Goal: Information Seeking & Learning: Learn about a topic

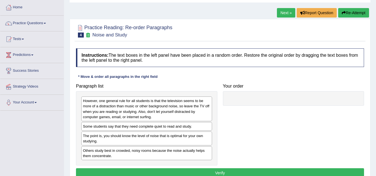
scroll to position [56, 0]
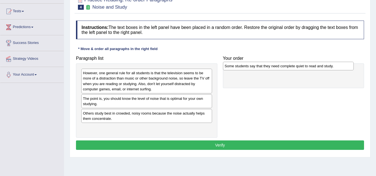
drag, startPoint x: 109, startPoint y: 99, endPoint x: 253, endPoint y: 67, distance: 146.7
click at [252, 67] on div "Some students say that they need complete quiet to read and study." at bounding box center [288, 66] width 131 height 9
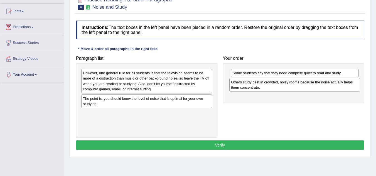
drag, startPoint x: 109, startPoint y: 117, endPoint x: 258, endPoint y: 85, distance: 152.2
click at [258, 85] on div "Others study best in crowded, noisy rooms because the noise actually helps them…" at bounding box center [294, 85] width 131 height 14
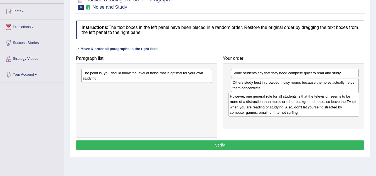
drag, startPoint x: 118, startPoint y: 86, endPoint x: 266, endPoint y: 107, distance: 149.9
click at [266, 107] on div "However, one general rule for all students is that the television seems to be m…" at bounding box center [293, 104] width 131 height 25
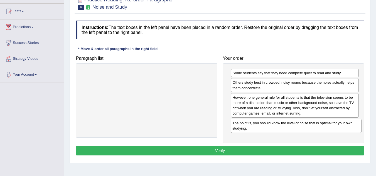
drag, startPoint x: 140, startPoint y: 77, endPoint x: 289, endPoint y: 127, distance: 157.7
click at [289, 127] on div "The point is, you should know the level of noise that is optimal for your own s…" at bounding box center [296, 126] width 131 height 14
click at [260, 149] on button "Verify" at bounding box center [220, 150] width 288 height 9
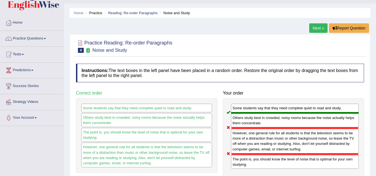
scroll to position [0, 0]
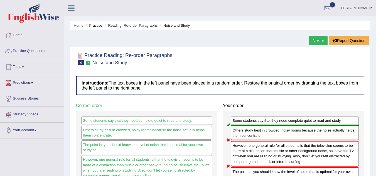
click at [118, 23] on li "Reading: Re-order Paragraphs" at bounding box center [130, 25] width 54 height 5
click at [118, 26] on link "Reading: Re-order Paragraphs" at bounding box center [133, 25] width 50 height 4
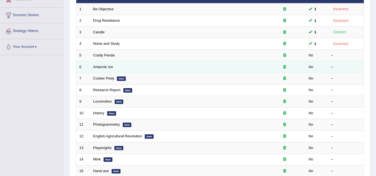
scroll to position [84, 0]
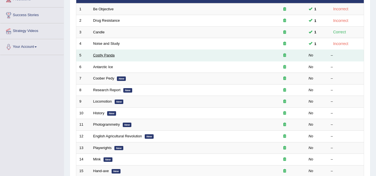
click at [108, 56] on link "Costly Panda" at bounding box center [103, 55] width 21 height 4
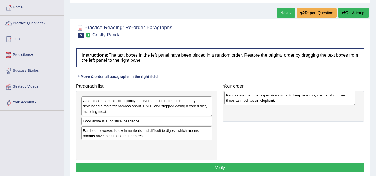
drag, startPoint x: 105, startPoint y: 125, endPoint x: 248, endPoint y: 99, distance: 145.4
click at [248, 99] on div "Pandas are the most expensive animal to keep in a zoo, costing about five times…" at bounding box center [289, 98] width 131 height 14
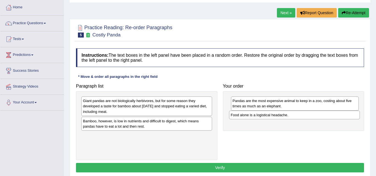
drag, startPoint x: 101, startPoint y: 123, endPoint x: 249, endPoint y: 117, distance: 148.0
click at [249, 117] on div "Food alone is a logistical headache." at bounding box center [294, 115] width 131 height 9
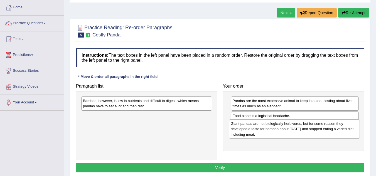
drag, startPoint x: 130, startPoint y: 109, endPoint x: 278, endPoint y: 131, distance: 149.6
click at [278, 131] on div "Giant pandas are not biologically herbivores, but for some reason they develope…" at bounding box center [294, 128] width 131 height 19
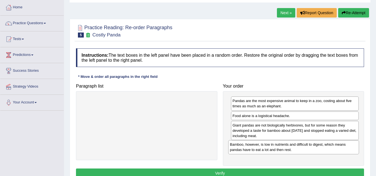
drag, startPoint x: 150, startPoint y: 105, endPoint x: 297, endPoint y: 149, distance: 153.4
click at [297, 149] on div "Bamboo, however, is low in nutrients and difficult to digest, which means panda…" at bounding box center [293, 147] width 131 height 14
click at [279, 170] on button "Verify" at bounding box center [220, 173] width 288 height 9
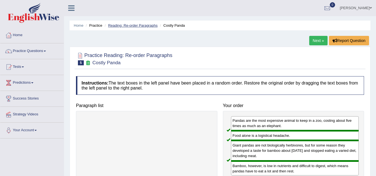
click at [124, 25] on link "Reading: Re-order Paragraphs" at bounding box center [133, 25] width 50 height 4
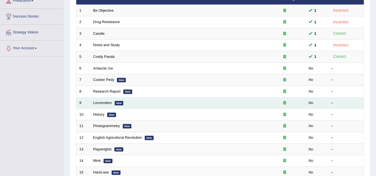
scroll to position [84, 0]
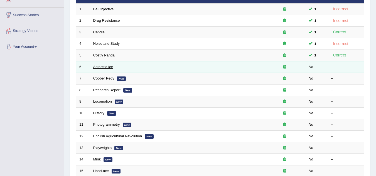
click at [105, 66] on link "Antarctic Ice" at bounding box center [103, 67] width 20 height 4
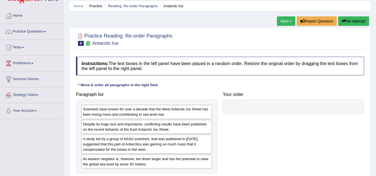
scroll to position [28, 0]
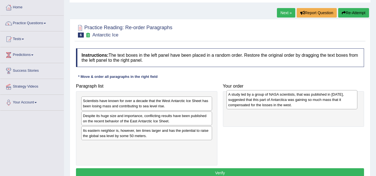
drag, startPoint x: 141, startPoint y: 134, endPoint x: 269, endPoint y: 98, distance: 133.6
click at [269, 98] on div "A study led by a group of NASA scientists, that was published in 2015, suggeste…" at bounding box center [292, 99] width 131 height 19
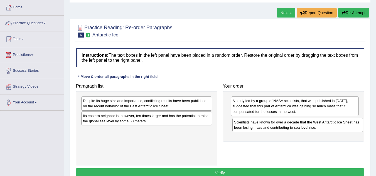
drag, startPoint x: 131, startPoint y: 105, endPoint x: 283, endPoint y: 127, distance: 152.7
click at [283, 127] on div "Scientists have known for over a decade that the West Antarctic Ice Sheet has b…" at bounding box center [297, 125] width 131 height 14
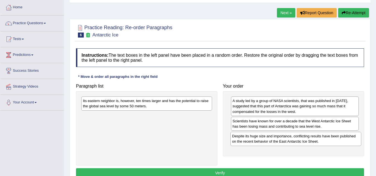
drag, startPoint x: 151, startPoint y: 104, endPoint x: 300, endPoint y: 140, distance: 153.4
click at [300, 140] on div "Despite its huge size and importance, conflicting results have been published o…" at bounding box center [296, 139] width 131 height 14
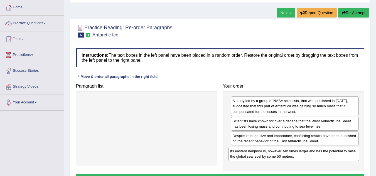
drag, startPoint x: 144, startPoint y: 107, endPoint x: 292, endPoint y: 158, distance: 155.7
click at [292, 158] on div "Its eastern neighbor is, however, ten times larger and has the potential to rai…" at bounding box center [294, 154] width 131 height 14
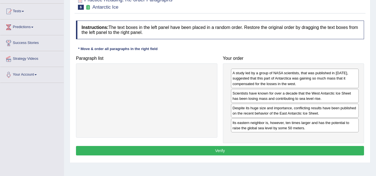
click at [209, 154] on button "Verify" at bounding box center [220, 150] width 288 height 9
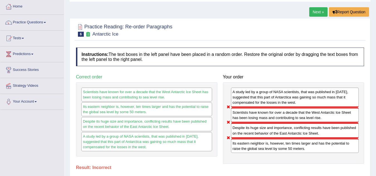
scroll to position [0, 0]
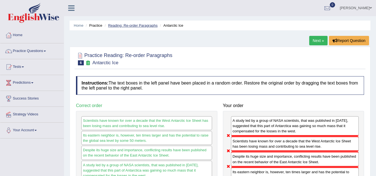
click at [126, 24] on link "Reading: Re-order Paragraphs" at bounding box center [133, 25] width 50 height 4
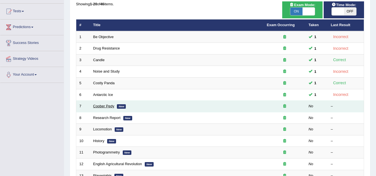
click at [105, 106] on link "Coober Pedy" at bounding box center [103, 106] width 21 height 4
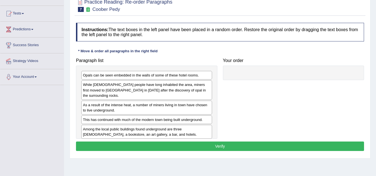
scroll to position [56, 0]
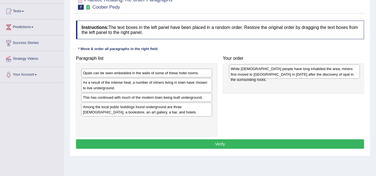
drag, startPoint x: 96, startPoint y: 89, endPoint x: 244, endPoint y: 75, distance: 148.5
click at [244, 75] on div "While Aboriginal people have long inhabited the area, miners first moved to Coo…" at bounding box center [294, 72] width 131 height 14
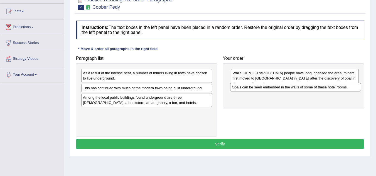
drag, startPoint x: 112, startPoint y: 74, endPoint x: 261, endPoint y: 89, distance: 149.6
click at [261, 89] on div "Opals can be seen embedded in the walls of some of these hotel rooms." at bounding box center [295, 87] width 131 height 9
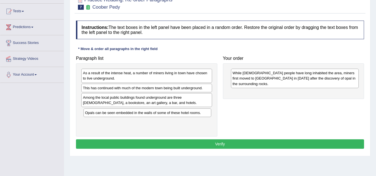
drag, startPoint x: 297, startPoint y: 89, endPoint x: 149, endPoint y: 115, distance: 150.1
click at [149, 115] on div "Opals can be seen embedded in the walls of some of these hotel rooms." at bounding box center [148, 113] width 128 height 9
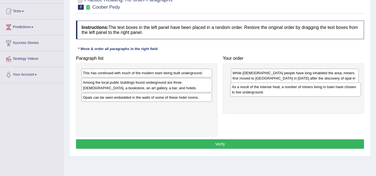
drag, startPoint x: 97, startPoint y: 77, endPoint x: 246, endPoint y: 90, distance: 149.6
click at [246, 90] on div "As a result of the intense heat, a number of miners living in town have chosen …" at bounding box center [295, 90] width 131 height 14
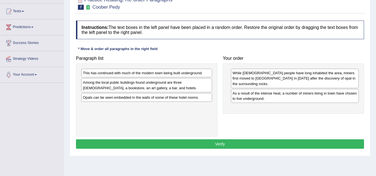
click at [113, 85] on div "Among the local public buildings found underground are three churches, a bookst…" at bounding box center [146, 85] width 131 height 14
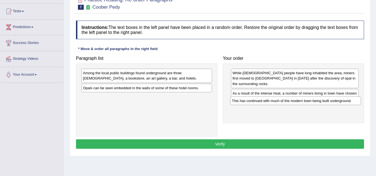
drag, startPoint x: 156, startPoint y: 74, endPoint x: 305, endPoint y: 101, distance: 151.5
click at [305, 101] on div "This has continued with much of the modern town being built underground." at bounding box center [295, 101] width 131 height 9
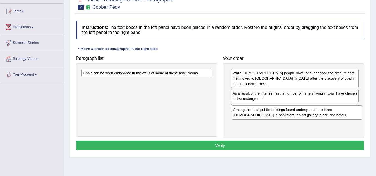
drag, startPoint x: 163, startPoint y: 74, endPoint x: 314, endPoint y: 111, distance: 154.7
click at [314, 111] on div "Among the local public buildings found underground are three churches, a bookst…" at bounding box center [297, 113] width 131 height 14
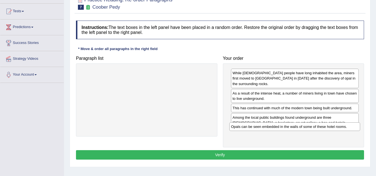
drag, startPoint x: 163, startPoint y: 73, endPoint x: 311, endPoint y: 126, distance: 157.6
click at [311, 126] on div "Opals can be seen embedded in the walls of some of these hotel rooms." at bounding box center [294, 127] width 131 height 9
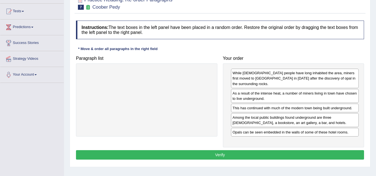
click at [257, 150] on button "Verify" at bounding box center [220, 154] width 288 height 9
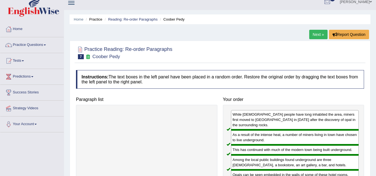
scroll to position [0, 0]
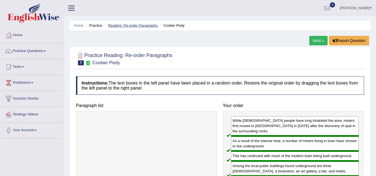
click at [128, 26] on link "Reading: Re-order Paragraphs" at bounding box center [133, 25] width 50 height 4
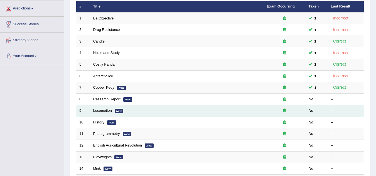
scroll to position [84, 0]
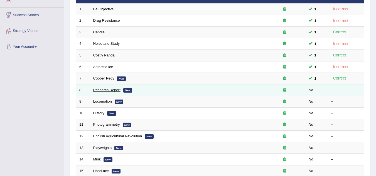
click at [116, 90] on link "Research Report" at bounding box center [106, 90] width 27 height 4
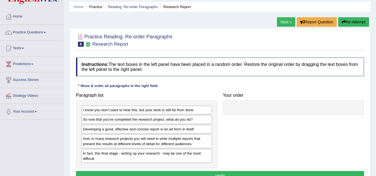
scroll to position [28, 0]
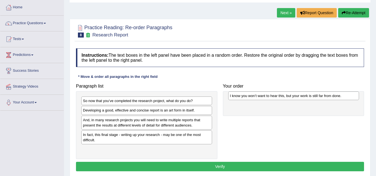
drag, startPoint x: 100, startPoint y: 103, endPoint x: 247, endPoint y: 98, distance: 147.1
click at [247, 98] on div "I know you won’t want to hear this, but your work is still far from done." at bounding box center [293, 96] width 131 height 9
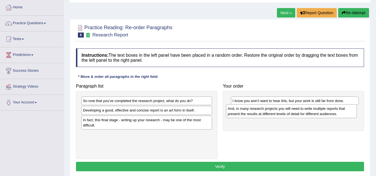
drag, startPoint x: 105, startPoint y: 125, endPoint x: 249, endPoint y: 114, distance: 145.2
click at [249, 114] on div "And, in many research projects you will need to write multiple reports that pre…" at bounding box center [291, 111] width 131 height 14
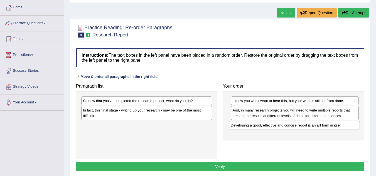
drag, startPoint x: 109, startPoint y: 114, endPoint x: 257, endPoint y: 129, distance: 148.6
click at [257, 129] on div "Developing a good, effective and concise report is an art form in itself." at bounding box center [294, 125] width 131 height 9
click at [104, 116] on div "In fact, this final stage - writing up your research - may be one of the most d…" at bounding box center [146, 113] width 131 height 14
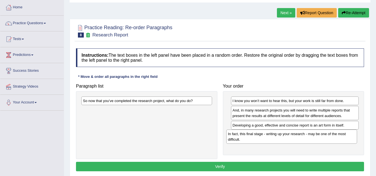
drag, startPoint x: 103, startPoint y: 115, endPoint x: 248, endPoint y: 138, distance: 147.0
click at [248, 138] on div "In fact, this final stage - writing up your research - may be one of the most d…" at bounding box center [291, 137] width 131 height 14
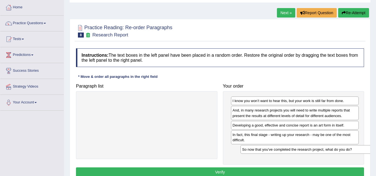
drag, startPoint x: 112, startPoint y: 100, endPoint x: 267, endPoint y: 148, distance: 162.6
click at [268, 148] on div "So now that you’ve completed the research project, what do you do?" at bounding box center [306, 149] width 131 height 9
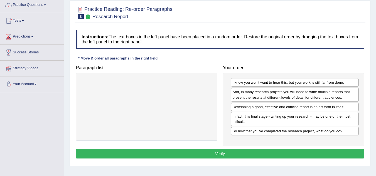
scroll to position [56, 0]
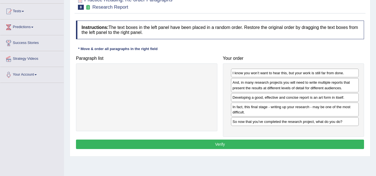
click at [219, 146] on button "Verify" at bounding box center [220, 144] width 288 height 9
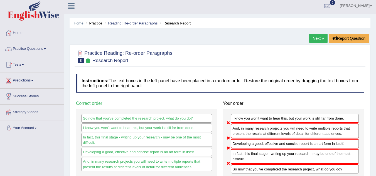
scroll to position [0, 0]
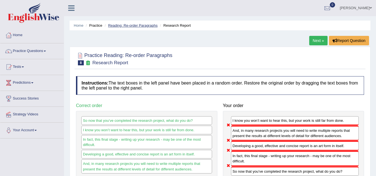
click at [130, 25] on link "Reading: Re-order Paragraphs" at bounding box center [133, 25] width 50 height 4
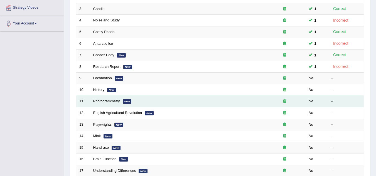
scroll to position [111, 0]
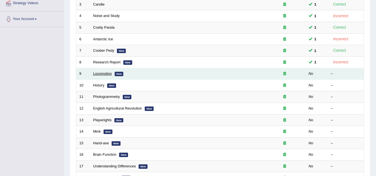
click at [106, 75] on link "Locomotion" at bounding box center [102, 74] width 19 height 4
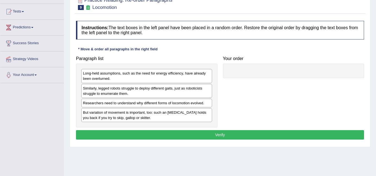
scroll to position [56, 0]
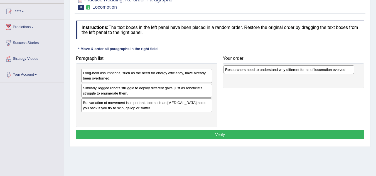
drag, startPoint x: 89, startPoint y: 104, endPoint x: 232, endPoint y: 69, distance: 147.6
click at [232, 69] on div "Researchers need to understand why different forms of locomotion evolved." at bounding box center [289, 69] width 131 height 9
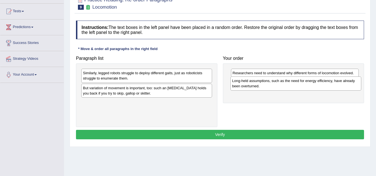
drag, startPoint x: 94, startPoint y: 78, endPoint x: 243, endPoint y: 86, distance: 149.4
click at [243, 86] on div "Long-held assumptions, such as the need for energy efficiency, have already bee…" at bounding box center [296, 84] width 131 height 14
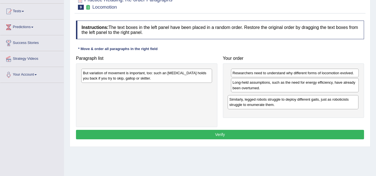
drag, startPoint x: 113, startPoint y: 80, endPoint x: 261, endPoint y: 104, distance: 150.0
click at [261, 104] on div "Similarly, legged robots struggle to deploy different gaits, just as roboticist…" at bounding box center [293, 102] width 131 height 14
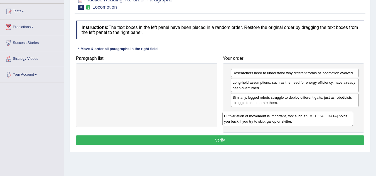
drag, startPoint x: 148, startPoint y: 78, endPoint x: 295, endPoint y: 120, distance: 152.2
click at [295, 120] on div "But variation of movement is important, too: such an ankle brace holds you back…" at bounding box center [287, 119] width 131 height 14
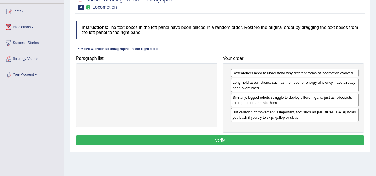
click at [229, 140] on button "Verify" at bounding box center [220, 140] width 288 height 9
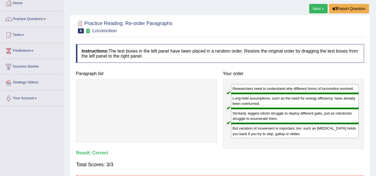
scroll to position [0, 0]
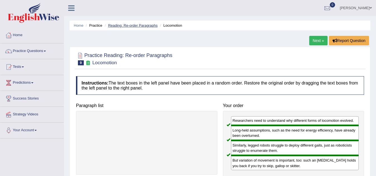
click at [126, 25] on link "Reading: Re-order Paragraphs" at bounding box center [133, 25] width 50 height 4
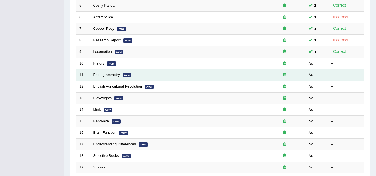
scroll to position [167, 0]
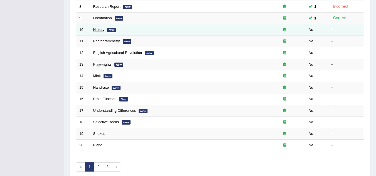
click at [101, 30] on link "History" at bounding box center [98, 30] width 11 height 4
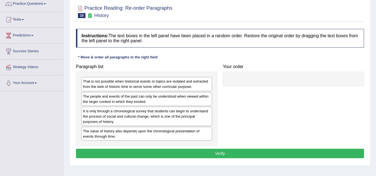
scroll to position [56, 0]
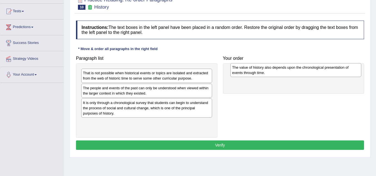
drag, startPoint x: 102, startPoint y: 129, endPoint x: 247, endPoint y: 74, distance: 154.7
click at [250, 73] on div "The value of history also depends upon the chronological presentation of events…" at bounding box center [296, 70] width 131 height 14
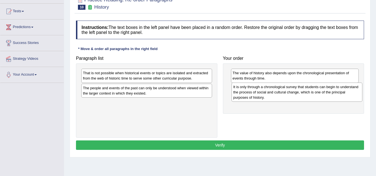
drag, startPoint x: 99, startPoint y: 103, endPoint x: 248, endPoint y: 90, distance: 149.6
click at [249, 87] on div "It is only through a chronological survey that students can begin to understand…" at bounding box center [297, 92] width 131 height 19
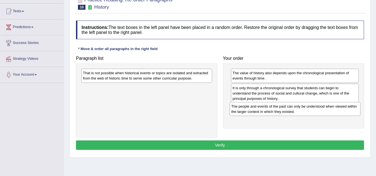
drag, startPoint x: 131, startPoint y: 90, endPoint x: 280, endPoint y: 109, distance: 149.5
click at [280, 109] on div "The people and events of the past can only be understood when viewed within the…" at bounding box center [295, 109] width 131 height 14
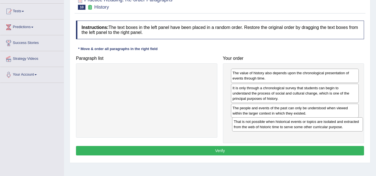
drag, startPoint x: 133, startPoint y: 74, endPoint x: 283, endPoint y: 123, distance: 158.6
click at [283, 123] on div "That is not possible when historical events or topics are isolated and extracte…" at bounding box center [297, 124] width 131 height 14
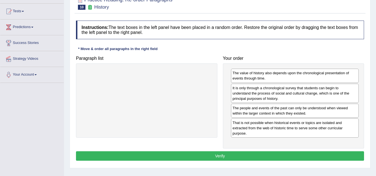
click at [217, 157] on button "Verify" at bounding box center [220, 155] width 288 height 9
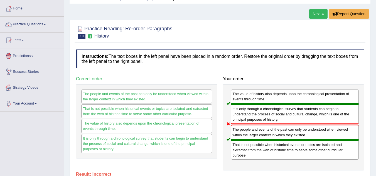
scroll to position [0, 0]
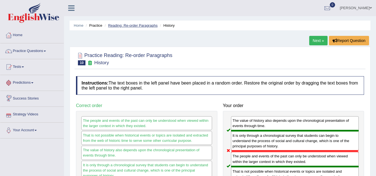
click at [129, 26] on link "Reading: Re-order Paragraphs" at bounding box center [133, 25] width 50 height 4
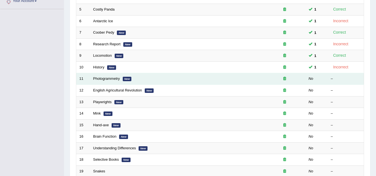
scroll to position [139, 0]
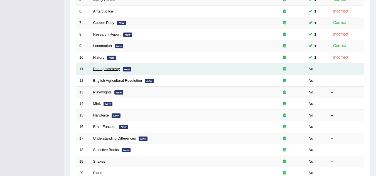
click at [101, 70] on link "Photogrammetry" at bounding box center [106, 69] width 27 height 4
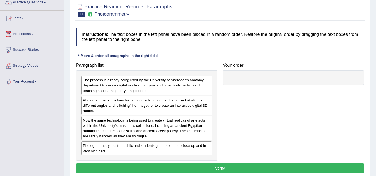
scroll to position [56, 0]
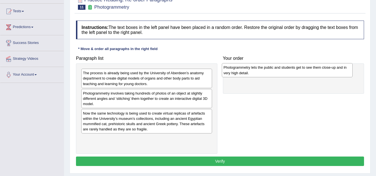
drag, startPoint x: 109, startPoint y: 141, endPoint x: 249, endPoint y: 70, distance: 157.6
click at [249, 70] on div "Photogrammetry lets the public and students get to see them close-up and in ver…" at bounding box center [287, 70] width 131 height 14
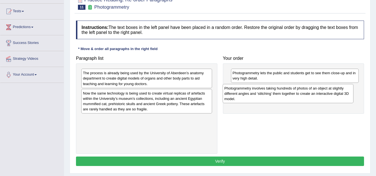
drag, startPoint x: 146, startPoint y: 105, endPoint x: 287, endPoint y: 98, distance: 141.6
click at [287, 98] on div "Photogrammetry involves taking hundreds of photos of an object at slightly diff…" at bounding box center [288, 93] width 131 height 19
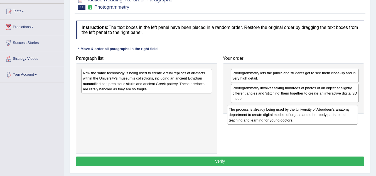
drag, startPoint x: 133, startPoint y: 81, endPoint x: 283, endPoint y: 118, distance: 154.4
click at [283, 118] on div "The process is already being used by the University of Aberdeen’s anatomy depar…" at bounding box center [292, 114] width 131 height 19
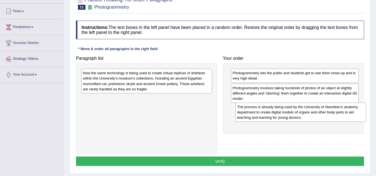
drag, startPoint x: 123, startPoint y: 103, endPoint x: 275, endPoint y: 112, distance: 151.4
click at [275, 112] on div "The process is already being used by the University of Aberdeen’s anatomy depar…" at bounding box center [301, 112] width 131 height 19
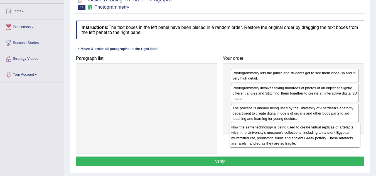
drag, startPoint x: 135, startPoint y: 78, endPoint x: 284, endPoint y: 132, distance: 158.0
click at [284, 132] on div "Now the same technology is being used to create virtual replicas of artefacts w…" at bounding box center [295, 135] width 131 height 25
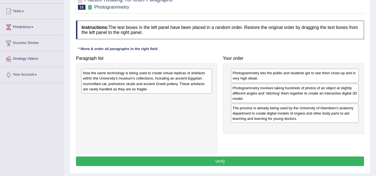
click at [141, 76] on div "Now the same technology is being used to create virtual replicas of artefacts w…" at bounding box center [146, 81] width 131 height 25
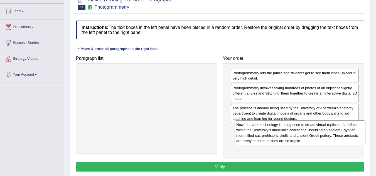
drag, startPoint x: 211, startPoint y: 112, endPoint x: 291, endPoint y: 132, distance: 82.6
click at [291, 132] on div "Now the same technology is being used to create virtual replicas of artefacts w…" at bounding box center [300, 133] width 131 height 25
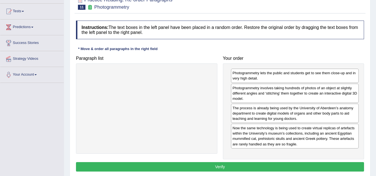
click at [240, 168] on button "Verify" at bounding box center [220, 166] width 288 height 9
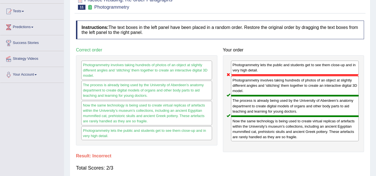
drag, startPoint x: 243, startPoint y: 69, endPoint x: 261, endPoint y: 147, distance: 80.5
click at [261, 147] on div "Photogrammetry lets the public and students get to see them close-up and in ver…" at bounding box center [293, 103] width 141 height 97
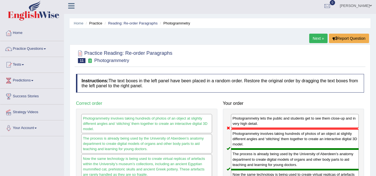
scroll to position [0, 0]
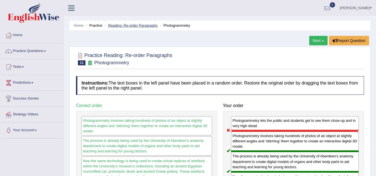
click at [134, 26] on link "Reading: Re-order Paragraphs" at bounding box center [133, 25] width 50 height 4
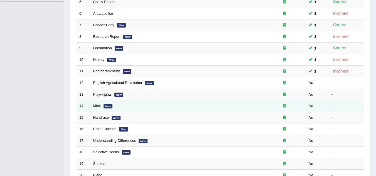
scroll to position [139, 0]
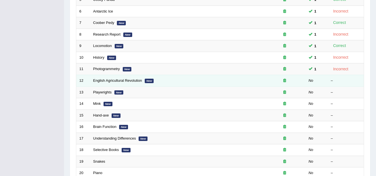
click at [110, 83] on td "English Agricultural Revolution New" at bounding box center [177, 81] width 174 height 12
click at [108, 80] on link "English Agricultural Revolution" at bounding box center [117, 81] width 49 height 4
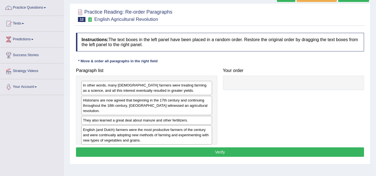
scroll to position [56, 0]
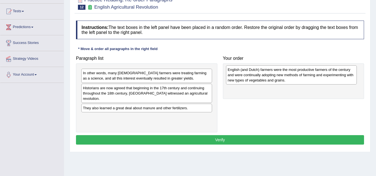
drag, startPoint x: 106, startPoint y: 119, endPoint x: 250, endPoint y: 76, distance: 150.1
click at [250, 76] on div "English (and Dutch) farmers were the most productive farmers of the century and…" at bounding box center [291, 74] width 131 height 19
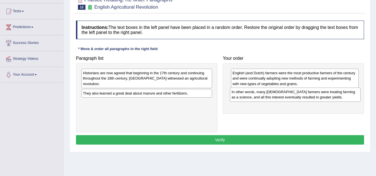
drag, startPoint x: 119, startPoint y: 78, endPoint x: 268, endPoint y: 96, distance: 150.1
click at [268, 96] on div "In other words, many [DEMOGRAPHIC_DATA] farmers were treating farming as a scie…" at bounding box center [295, 95] width 131 height 14
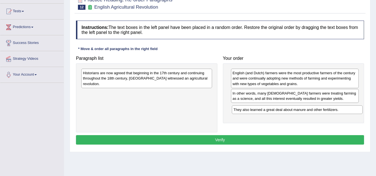
drag, startPoint x: 114, startPoint y: 90, endPoint x: 263, endPoint y: 112, distance: 150.2
click at [263, 112] on div "They also learned a great deal about manure and other fertilizers." at bounding box center [297, 110] width 131 height 9
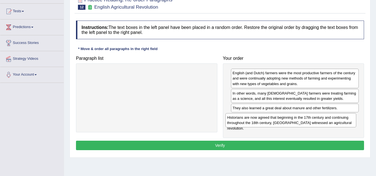
drag, startPoint x: 134, startPoint y: 79, endPoint x: 281, endPoint y: 123, distance: 152.9
click at [281, 123] on div "Historians are now agreed that beginning in the 17th century and continuing thr…" at bounding box center [291, 120] width 131 height 14
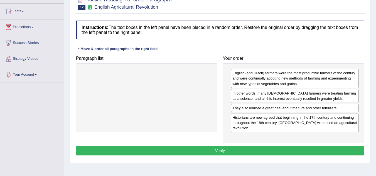
click at [221, 146] on button "Verify" at bounding box center [220, 150] width 288 height 9
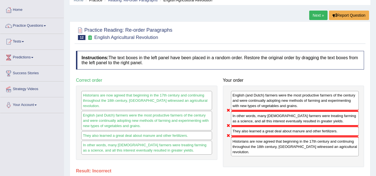
scroll to position [0, 0]
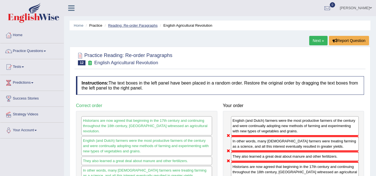
click at [129, 27] on link "Reading: Re-order Paragraphs" at bounding box center [133, 25] width 50 height 4
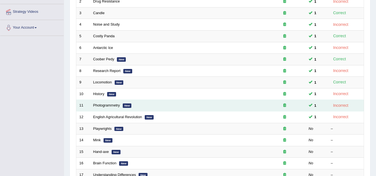
scroll to position [111, 0]
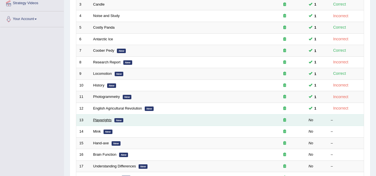
click at [103, 121] on link "Playwrights" at bounding box center [102, 120] width 18 height 4
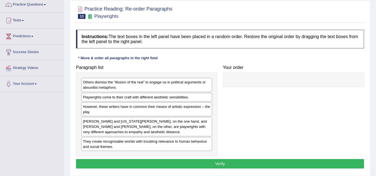
scroll to position [56, 0]
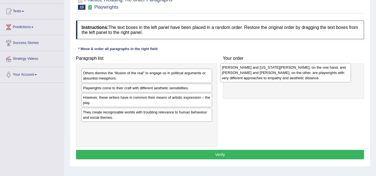
drag, startPoint x: 93, startPoint y: 121, endPoint x: 232, endPoint y: 75, distance: 146.4
click at [232, 75] on div "[PERSON_NAME] and [US_STATE][PERSON_NAME], on the one hand, and [PERSON_NAME] a…" at bounding box center [285, 72] width 131 height 19
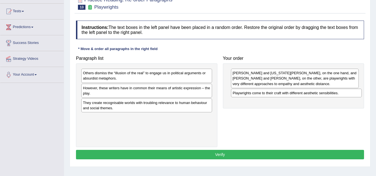
drag, startPoint x: 144, startPoint y: 90, endPoint x: 293, endPoint y: 96, distance: 149.6
click at [293, 96] on div "Playwrights come to their craft with different aesthetic sensibilities." at bounding box center [296, 93] width 131 height 9
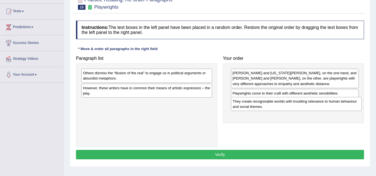
drag, startPoint x: 118, startPoint y: 104, endPoint x: 265, endPoint y: 102, distance: 147.3
click at [266, 102] on div "They create recognisable worlds with troubling relevance to human behaviour and…" at bounding box center [296, 104] width 131 height 14
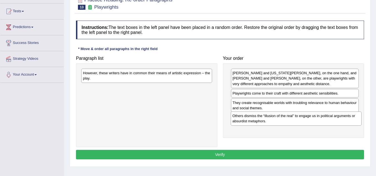
drag, startPoint x: 127, startPoint y: 79, endPoint x: 276, endPoint y: 122, distance: 155.5
click at [276, 122] on div "Others dismiss the “illusion of the real” to engage us in political arguments o…" at bounding box center [296, 119] width 131 height 14
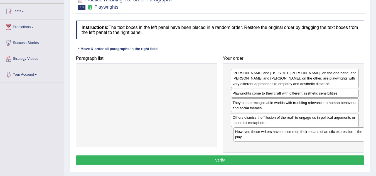
drag, startPoint x: 152, startPoint y: 79, endPoint x: 301, endPoint y: 137, distance: 160.2
click at [301, 137] on div "However, these writers have in common their means of artistic expression – the …" at bounding box center [299, 135] width 131 height 14
click at [261, 158] on button "Verify" at bounding box center [220, 160] width 288 height 9
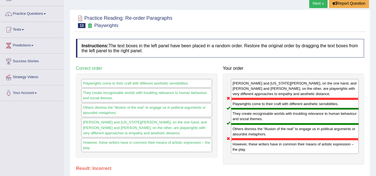
scroll to position [0, 0]
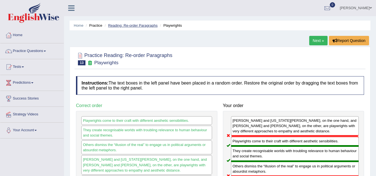
click at [133, 26] on link "Reading: Re-order Paragraphs" at bounding box center [133, 25] width 50 height 4
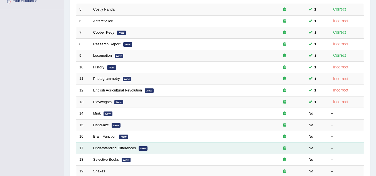
scroll to position [139, 0]
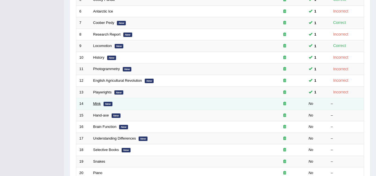
click at [94, 103] on link "Mink" at bounding box center [97, 104] width 8 height 4
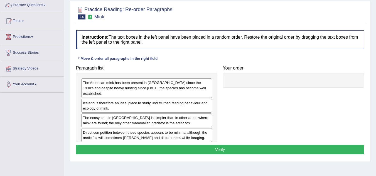
scroll to position [56, 0]
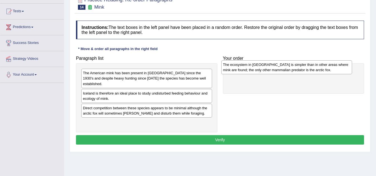
drag, startPoint x: 108, startPoint y: 109, endPoint x: 248, endPoint y: 71, distance: 145.2
click at [248, 71] on div "The ecosystem in Iceland is simpler than in other areas where mink are found; t…" at bounding box center [286, 67] width 131 height 14
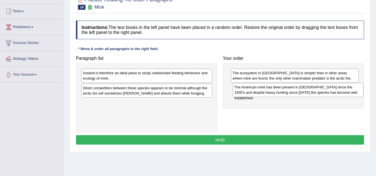
drag, startPoint x: 168, startPoint y: 79, endPoint x: 320, endPoint y: 93, distance: 152.1
click at [320, 93] on div "The American mink has been present in Iceland since the 1930's and despite heav…" at bounding box center [298, 90] width 131 height 14
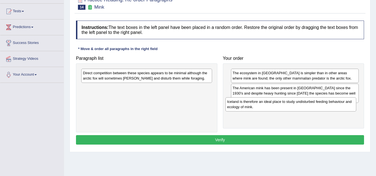
drag, startPoint x: 101, startPoint y: 78, endPoint x: 246, endPoint y: 107, distance: 147.3
click at [246, 107] on div "Iceland is therefore an ideal place to study undisturbed feeding behaviour and …" at bounding box center [291, 104] width 131 height 14
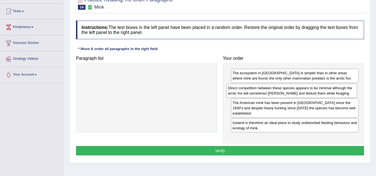
drag, startPoint x: 121, startPoint y: 77, endPoint x: 266, endPoint y: 92, distance: 146.1
click at [266, 92] on div "Direct competition between these species appears to be minimal although the arc…" at bounding box center [291, 91] width 131 height 14
click at [262, 146] on button "Verify" at bounding box center [220, 150] width 288 height 9
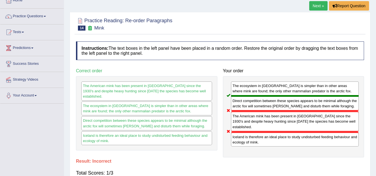
scroll to position [0, 0]
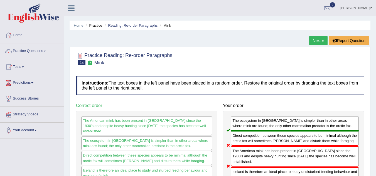
click at [121, 25] on link "Reading: Re-order Paragraphs" at bounding box center [133, 25] width 50 height 4
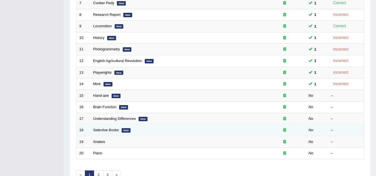
scroll to position [192, 0]
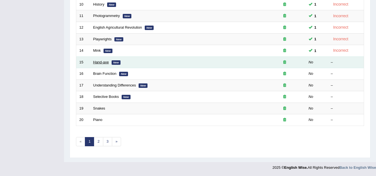
click at [99, 60] on link "Hand-axe" at bounding box center [101, 62] width 16 height 4
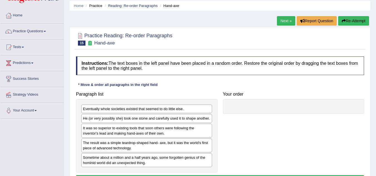
scroll to position [56, 0]
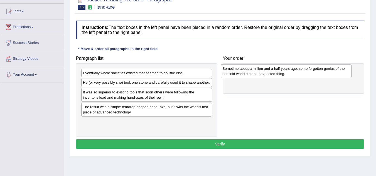
drag, startPoint x: 105, startPoint y: 125, endPoint x: 244, endPoint y: 72, distance: 149.3
click at [244, 72] on div "Sometime about a million and a half years ago, some forgotten genius of the hom…" at bounding box center [286, 71] width 131 height 14
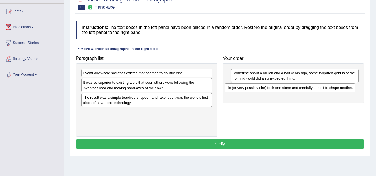
drag, startPoint x: 120, startPoint y: 85, endPoint x: 263, endPoint y: 90, distance: 143.5
click at [263, 90] on div "He (or very possibly she) took one stone and carefully used it to shape another." at bounding box center [290, 88] width 131 height 9
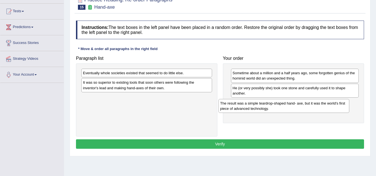
drag, startPoint x: 155, startPoint y: 110, endPoint x: 256, endPoint y: 106, distance: 101.4
click at [256, 106] on div "The result was a simple teardrop-shaped hand- axe, but it was the world's first…" at bounding box center [284, 106] width 131 height 14
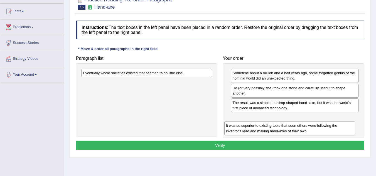
drag, startPoint x: 149, startPoint y: 88, endPoint x: 299, endPoint y: 126, distance: 154.6
click at [297, 129] on div "It was so superior to existing tools that soon others were following the invent…" at bounding box center [289, 128] width 131 height 14
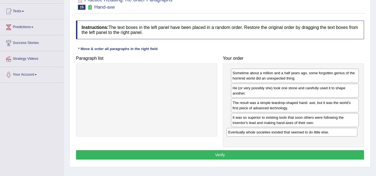
drag, startPoint x: 109, startPoint y: 75, endPoint x: 258, endPoint y: 133, distance: 159.6
click at [255, 134] on div "Eventually whole societies existed that seemed to do little else." at bounding box center [292, 132] width 131 height 9
click at [234, 155] on button "Verify" at bounding box center [220, 154] width 288 height 9
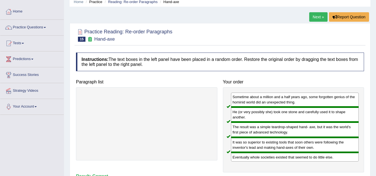
scroll to position [0, 0]
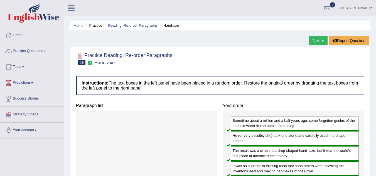
click at [123, 25] on link "Reading: Re-order Paragraphs" at bounding box center [133, 25] width 50 height 4
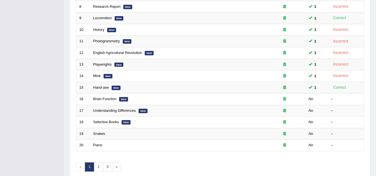
scroll to position [192, 0]
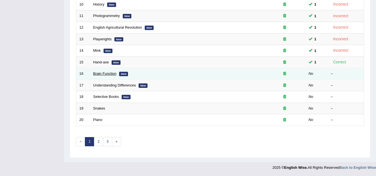
click at [110, 74] on link "Brain Function" at bounding box center [104, 74] width 23 height 4
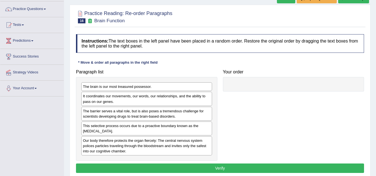
scroll to position [56, 0]
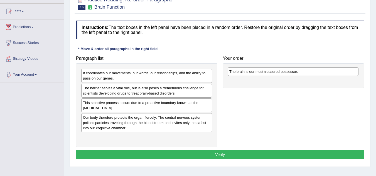
drag, startPoint x: 108, startPoint y: 74, endPoint x: 249, endPoint y: 72, distance: 140.6
click at [249, 72] on div "The brain is our most treasured possessor." at bounding box center [293, 71] width 131 height 9
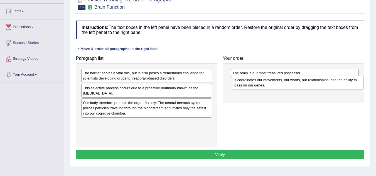
drag, startPoint x: 90, startPoint y: 78, endPoint x: 242, endPoint y: 85, distance: 151.6
click at [242, 85] on div "It coordinates our movements, our words, our relationships, and the ability to …" at bounding box center [298, 83] width 131 height 14
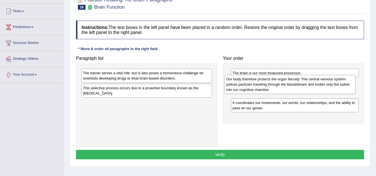
drag, startPoint x: 119, startPoint y: 107, endPoint x: 263, endPoint y: 83, distance: 145.9
click at [263, 83] on div "Our body therefore protects the organ fiercely: The central nervous system poli…" at bounding box center [290, 84] width 131 height 19
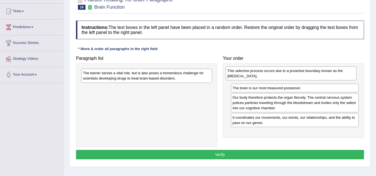
drag, startPoint x: 143, startPoint y: 93, endPoint x: 288, endPoint y: 75, distance: 145.5
click at [288, 75] on div "This selective process occurs due to a proactive boundary known as the blood-br…" at bounding box center [291, 74] width 131 height 14
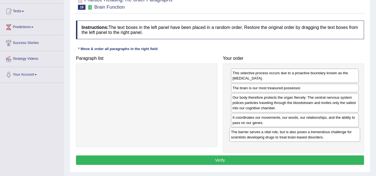
drag, startPoint x: 136, startPoint y: 78, endPoint x: 284, endPoint y: 137, distance: 159.5
click at [284, 137] on div "The barrier serves a vital role, but is also poses a tremendous challenge for s…" at bounding box center [294, 135] width 131 height 14
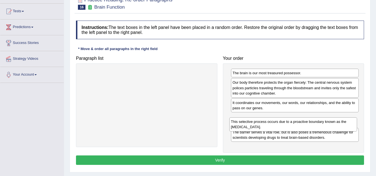
drag, startPoint x: 239, startPoint y: 79, endPoint x: 237, endPoint y: 127, distance: 47.9
click at [237, 127] on div "This selective process occurs due to a proactive boundary known as the blood-br…" at bounding box center [293, 124] width 128 height 14
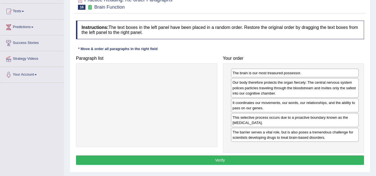
click at [280, 160] on button "Verify" at bounding box center [220, 160] width 288 height 9
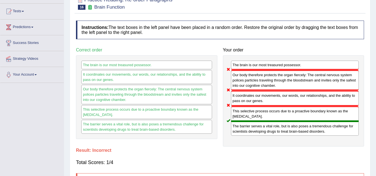
drag, startPoint x: 261, startPoint y: 84, endPoint x: 269, endPoint y: 104, distance: 21.5
click at [269, 104] on div "The brain is our most treasured possessor. Our body therefore protects the orga…" at bounding box center [293, 100] width 141 height 91
drag, startPoint x: 254, startPoint y: 86, endPoint x: 256, endPoint y: 103, distance: 17.1
click at [256, 103] on div "The brain is our most treasured possessor. Our body therefore protects the orga…" at bounding box center [293, 100] width 141 height 91
drag, startPoint x: 285, startPoint y: 99, endPoint x: 287, endPoint y: 79, distance: 19.8
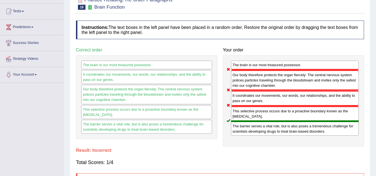
click at [287, 79] on div "The brain is our most treasured possessor. Our body therefore protects the orga…" at bounding box center [293, 100] width 141 height 91
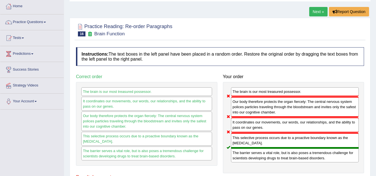
scroll to position [0, 0]
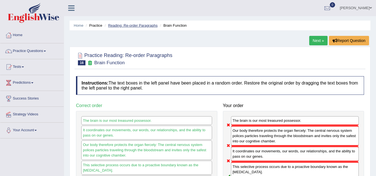
click at [131, 26] on link "Reading: Re-order Paragraphs" at bounding box center [133, 25] width 50 height 4
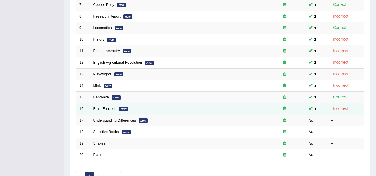
scroll to position [167, 0]
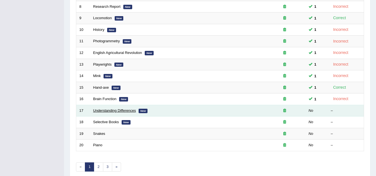
click at [109, 111] on link "Understanding Differences" at bounding box center [114, 111] width 43 height 4
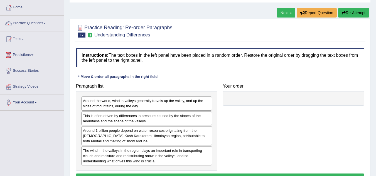
scroll to position [56, 0]
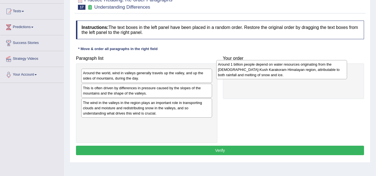
drag, startPoint x: 141, startPoint y: 110, endPoint x: 276, endPoint y: 71, distance: 140.4
click at [276, 71] on div "Around 1 billion people depend on water resources originating from the Hindu-Ku…" at bounding box center [281, 69] width 131 height 19
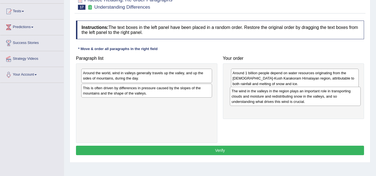
drag, startPoint x: 161, startPoint y: 112, endPoint x: 287, endPoint y: 97, distance: 125.8
click at [287, 97] on div "The wind in the valleys in the region plays an important role in transporting c…" at bounding box center [295, 96] width 131 height 19
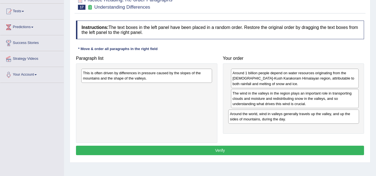
drag, startPoint x: 133, startPoint y: 80, endPoint x: 281, endPoint y: 119, distance: 152.8
click at [280, 121] on div "Around the world, wind in valleys generally travels up the valley, and up the s…" at bounding box center [293, 117] width 131 height 14
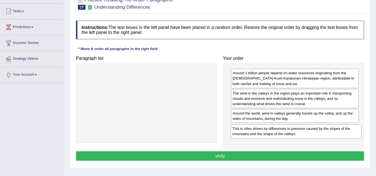
drag, startPoint x: 166, startPoint y: 77, endPoint x: 314, endPoint y: 131, distance: 157.1
click at [314, 131] on div "This is often driven by differences in pressure caused by the slopes of the mou…" at bounding box center [296, 131] width 131 height 14
click at [276, 155] on button "Verify" at bounding box center [220, 155] width 288 height 9
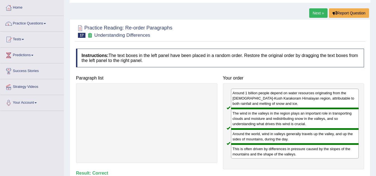
scroll to position [0, 0]
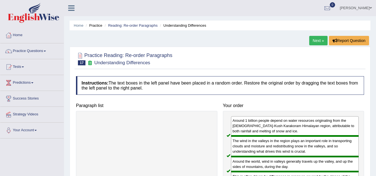
click at [133, 28] on li "Reading: Re-order Paragraphs" at bounding box center [130, 25] width 54 height 5
click at [133, 26] on link "Reading: Re-order Paragraphs" at bounding box center [133, 25] width 50 height 4
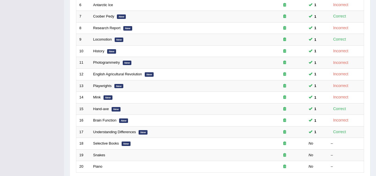
scroll to position [192, 0]
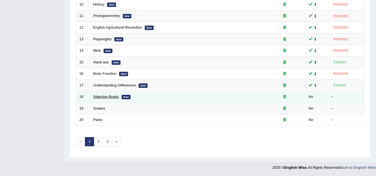
click at [109, 95] on link "Selective Books" at bounding box center [106, 97] width 26 height 4
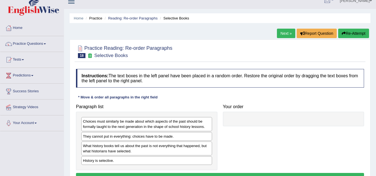
scroll to position [28, 0]
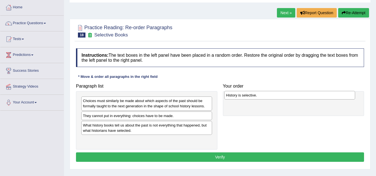
drag, startPoint x: 97, startPoint y: 142, endPoint x: 240, endPoint y: 97, distance: 150.0
click at [240, 97] on div "History is selective." at bounding box center [289, 95] width 131 height 9
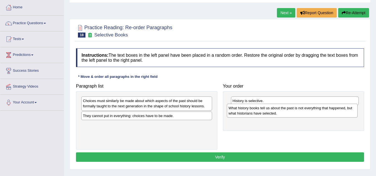
drag, startPoint x: 125, startPoint y: 130, endPoint x: 271, endPoint y: 114, distance: 147.1
click at [271, 114] on div "What history books tell us about the past is not everything that happened, but …" at bounding box center [292, 111] width 131 height 14
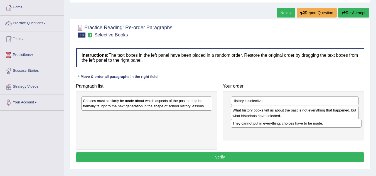
drag, startPoint x: 113, startPoint y: 118, endPoint x: 263, endPoint y: 126, distance: 149.7
click at [263, 126] on div "They cannot put in everything: choices have to be made." at bounding box center [296, 123] width 131 height 9
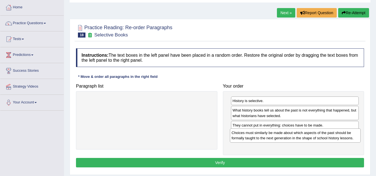
drag, startPoint x: 136, startPoint y: 120, endPoint x: 264, endPoint y: 139, distance: 128.9
click at [264, 139] on div "Choices must similarly be made about which aspects of the past should be formal…" at bounding box center [295, 136] width 131 height 14
click at [289, 162] on button "Verify" at bounding box center [220, 162] width 288 height 9
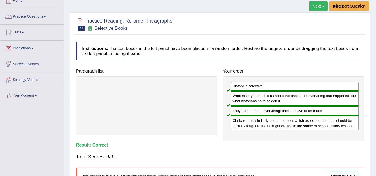
scroll to position [0, 0]
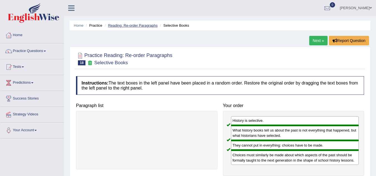
click at [130, 24] on link "Reading: Re-order Paragraphs" at bounding box center [133, 25] width 50 height 4
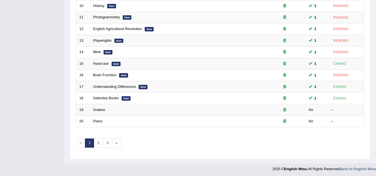
scroll to position [192, 0]
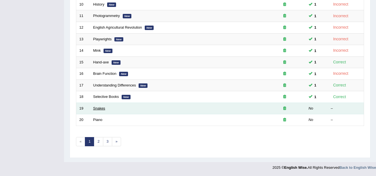
click at [101, 109] on link "Snakes" at bounding box center [99, 108] width 12 height 4
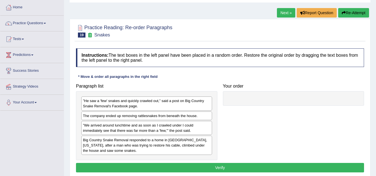
scroll to position [56, 0]
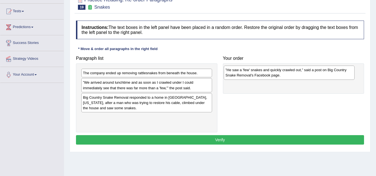
drag, startPoint x: 93, startPoint y: 77, endPoint x: 239, endPoint y: 72, distance: 146.0
click at [239, 72] on div "”He saw a 'few' snakes and quickly crawled out,” said a post on Big Country Sna…" at bounding box center [289, 73] width 131 height 14
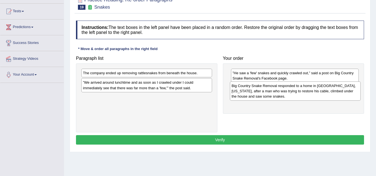
drag, startPoint x: 104, startPoint y: 104, endPoint x: 252, endPoint y: 92, distance: 148.9
click at [252, 92] on div "Big Country Snake Removal responded to a home in [GEOGRAPHIC_DATA], [US_STATE],…" at bounding box center [295, 91] width 131 height 19
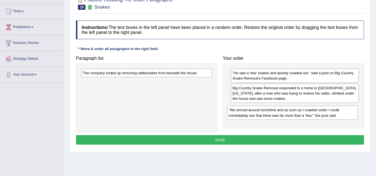
drag, startPoint x: 128, startPoint y: 86, endPoint x: 275, endPoint y: 114, distance: 149.0
click at [275, 114] on div "”We arrived around lunchtime and as soon as I crawled under I could immediately…" at bounding box center [292, 113] width 131 height 14
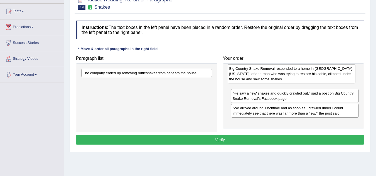
drag, startPoint x: 244, startPoint y: 93, endPoint x: 241, endPoint y: 74, distance: 19.8
click at [241, 74] on div "Big Country Snake Removal responded to a home in [GEOGRAPHIC_DATA], [US_STATE],…" at bounding box center [292, 73] width 128 height 19
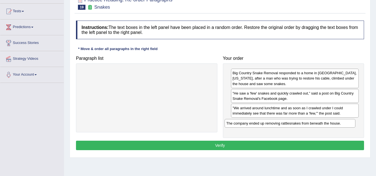
drag, startPoint x: 119, startPoint y: 74, endPoint x: 263, endPoint y: 124, distance: 152.0
click at [263, 124] on div "The company ended up removing rattlesnakes from beneath the house." at bounding box center [290, 123] width 131 height 9
click at [241, 143] on button "Verify" at bounding box center [220, 145] width 288 height 9
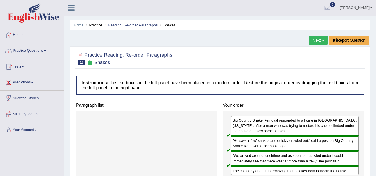
scroll to position [0, 0]
click at [136, 24] on link "Reading: Re-order Paragraphs" at bounding box center [133, 25] width 50 height 4
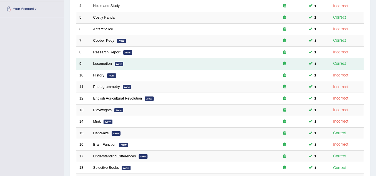
scroll to position [192, 0]
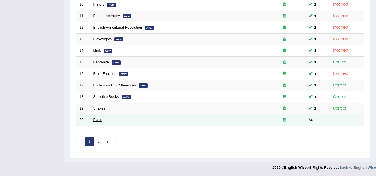
click at [99, 121] on link "Piano" at bounding box center [97, 120] width 9 height 4
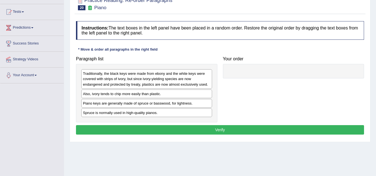
scroll to position [56, 0]
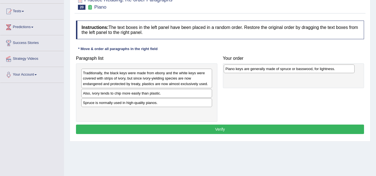
drag, startPoint x: 130, startPoint y: 106, endPoint x: 273, endPoint y: 72, distance: 146.8
click at [273, 72] on div "Piano keys are generally made of spruce or basswood, for lightness." at bounding box center [289, 69] width 131 height 9
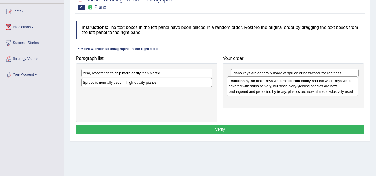
drag, startPoint x: 144, startPoint y: 82, endPoint x: 286, endPoint y: 86, distance: 142.1
click at [286, 86] on div "Traditionally, the black keys were made from ebony and the white keys were cove…" at bounding box center [292, 86] width 131 height 19
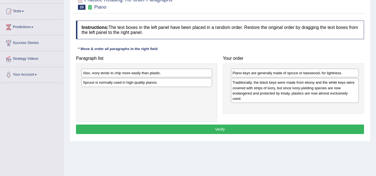
scroll to position [84, 0]
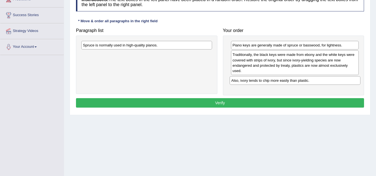
drag, startPoint x: 111, startPoint y: 46, endPoint x: 259, endPoint y: 81, distance: 152.3
click at [259, 81] on div "Also, ivory tends to chip more easily than plastic." at bounding box center [295, 80] width 131 height 9
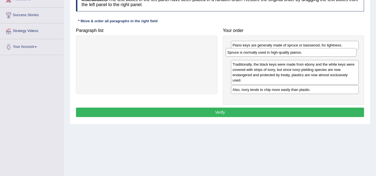
drag, startPoint x: 112, startPoint y: 45, endPoint x: 259, endPoint y: 53, distance: 147.2
click at [259, 53] on div "Spruce is normally used in high-quality pianos." at bounding box center [291, 52] width 131 height 9
click at [224, 114] on button "Verify" at bounding box center [220, 112] width 288 height 9
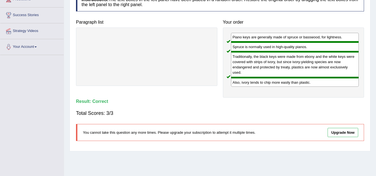
scroll to position [0, 0]
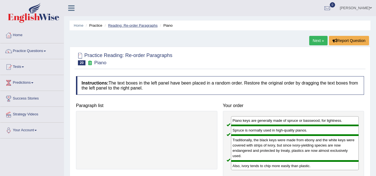
click at [131, 27] on link "Reading: Re-order Paragraphs" at bounding box center [133, 25] width 50 height 4
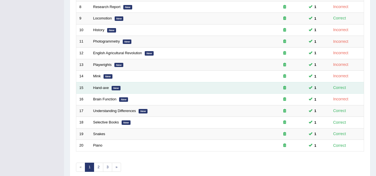
scroll to position [192, 0]
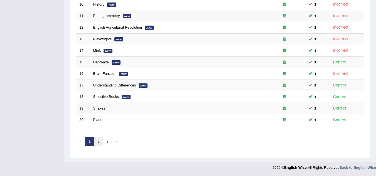
click at [101, 143] on link "2" at bounding box center [98, 141] width 9 height 9
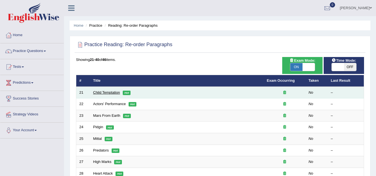
click at [112, 93] on link "Child Temptation" at bounding box center [106, 92] width 27 height 4
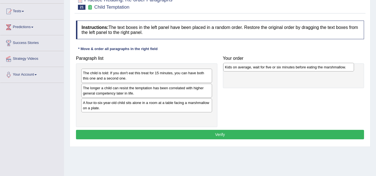
drag, startPoint x: 100, startPoint y: 104, endPoint x: 242, endPoint y: 69, distance: 146.4
click at [242, 69] on div "Kids on average, wait for five or six minutes before eating the marshmallow." at bounding box center [288, 67] width 131 height 9
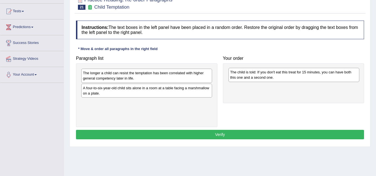
drag, startPoint x: 130, startPoint y: 77, endPoint x: 278, endPoint y: 74, distance: 147.6
click at [278, 74] on div "The child is told: If you don't eat this treat for 15 minutes, you can have bot…" at bounding box center [294, 75] width 131 height 14
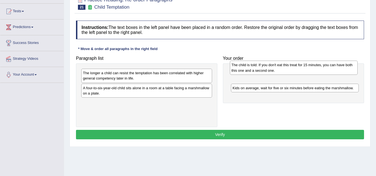
drag, startPoint x: 244, startPoint y: 84, endPoint x: 242, endPoint y: 68, distance: 16.5
click at [242, 68] on div "The child is told: If you don't eat this treat for 15 minutes, you can have bot…" at bounding box center [294, 68] width 128 height 14
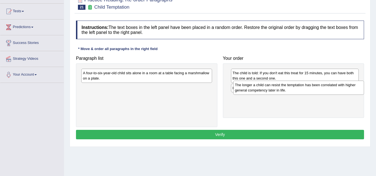
drag, startPoint x: 114, startPoint y: 77, endPoint x: 266, endPoint y: 89, distance: 152.5
click at [266, 89] on div "The longer a child can resist the temptation has been correlated with higher ge…" at bounding box center [298, 88] width 131 height 14
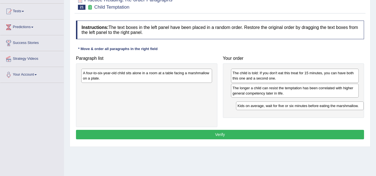
drag, startPoint x: 254, startPoint y: 89, endPoint x: 257, endPoint y: 107, distance: 19.0
click at [259, 107] on div "Kids on average, wait for five or six minutes before eating the marshmallow." at bounding box center [300, 106] width 128 height 9
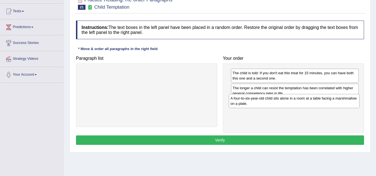
drag, startPoint x: 171, startPoint y: 78, endPoint x: 318, endPoint y: 103, distance: 149.7
click at [318, 103] on div "A four-to-six-year-old child sits alone in a room at a table facing a marshmall…" at bounding box center [294, 101] width 131 height 14
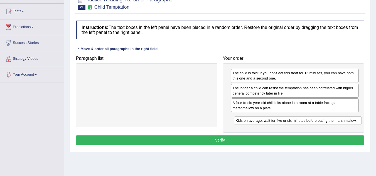
drag, startPoint x: 268, startPoint y: 113, endPoint x: 265, endPoint y: 122, distance: 9.9
click at [266, 122] on div "Kids on average, wait for five or six minutes before eating the marshmallow." at bounding box center [298, 120] width 128 height 9
click at [227, 141] on button "Verify" at bounding box center [220, 140] width 288 height 9
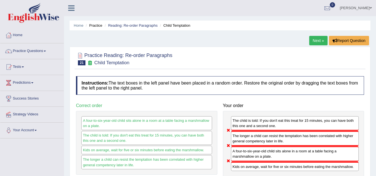
click at [129, 28] on li "Reading: Re-order Paragraphs" at bounding box center [130, 25] width 54 height 5
click at [130, 26] on link "Reading: Re-order Paragraphs" at bounding box center [133, 25] width 50 height 4
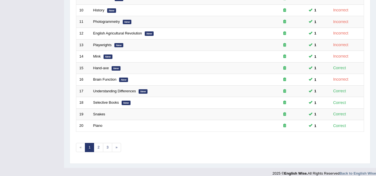
scroll to position [192, 0]
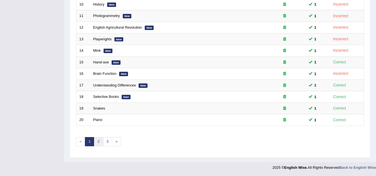
click at [97, 144] on link "2" at bounding box center [98, 141] width 9 height 9
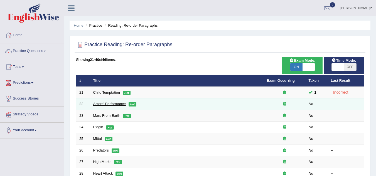
click at [108, 106] on link "Actors' Performance" at bounding box center [109, 104] width 33 height 4
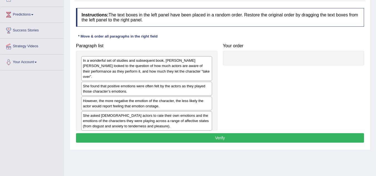
scroll to position [56, 0]
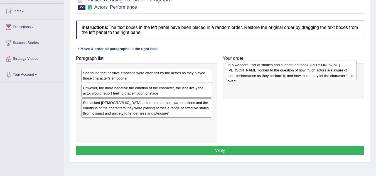
drag, startPoint x: 116, startPoint y: 80, endPoint x: 261, endPoint y: 72, distance: 145.3
click at [261, 72] on div "In a wonderful set of studies and subsequent book, Elly A. Konijn looked to the…" at bounding box center [291, 70] width 131 height 19
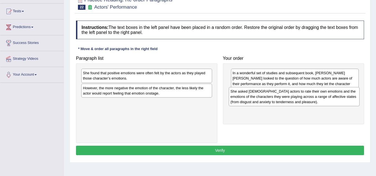
drag, startPoint x: 98, startPoint y: 110, endPoint x: 246, endPoint y: 99, distance: 148.6
click at [246, 99] on div "She asked Dutch actors to rate their own emotions and the emotions of the chara…" at bounding box center [294, 96] width 131 height 19
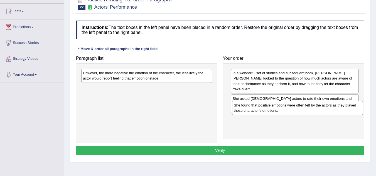
drag, startPoint x: 149, startPoint y: 77, endPoint x: 300, endPoint y: 109, distance: 154.3
click at [300, 109] on div "She found that positive emotions were often felt by the actors as they played t…" at bounding box center [297, 108] width 131 height 14
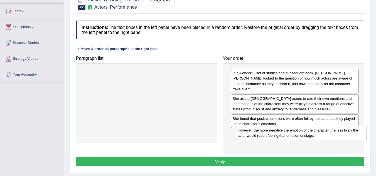
drag, startPoint x: 159, startPoint y: 73, endPoint x: 314, endPoint y: 130, distance: 165.3
click at [314, 131] on div "However, the more negative the emotion of the character, the less likely the ac…" at bounding box center [301, 133] width 131 height 14
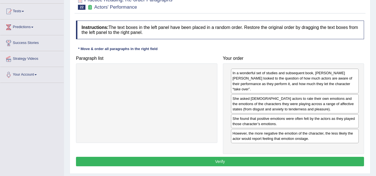
click at [285, 157] on button "Verify" at bounding box center [220, 161] width 288 height 9
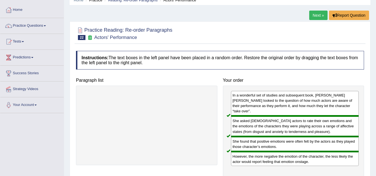
scroll to position [0, 0]
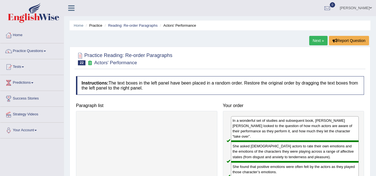
click at [131, 24] on link "Reading: Re-order Paragraphs" at bounding box center [133, 25] width 50 height 4
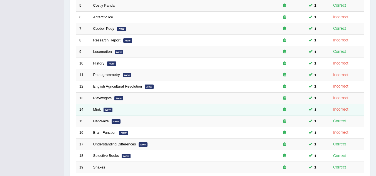
scroll to position [192, 0]
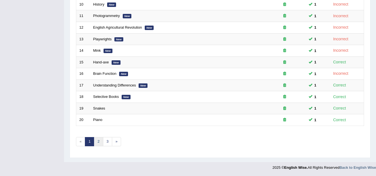
click at [98, 141] on link "2" at bounding box center [98, 141] width 9 height 9
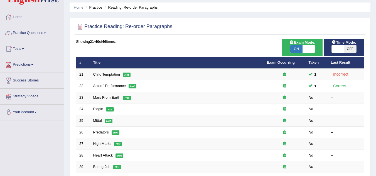
scroll to position [28, 0]
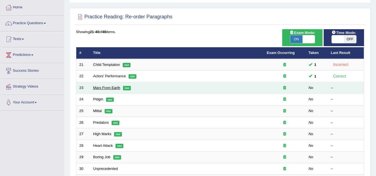
click at [105, 88] on link "Mars From Earth" at bounding box center [106, 88] width 27 height 4
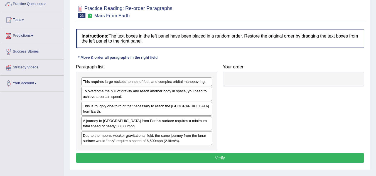
scroll to position [56, 0]
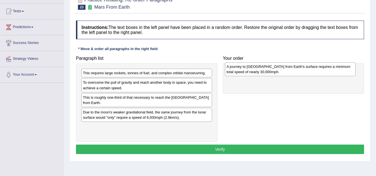
drag, startPoint x: 101, startPoint y: 118, endPoint x: 245, endPoint y: 72, distance: 150.8
click at [245, 72] on div "A journey to Mars from Earth's surface requires a minimum total speed of nearly…" at bounding box center [290, 69] width 131 height 14
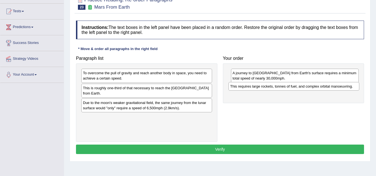
drag, startPoint x: 115, startPoint y: 74, endPoint x: 263, endPoint y: 88, distance: 147.9
click at [263, 88] on div "This requires large rockets, tonnes of fuel, and complex orbital manoeuvring." at bounding box center [294, 86] width 131 height 9
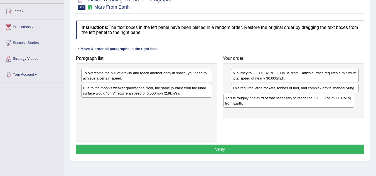
drag, startPoint x: 109, startPoint y: 93, endPoint x: 255, endPoint y: 103, distance: 146.0
click at [254, 103] on div "This is roughly one-third of that necessary to reach the International Space St…" at bounding box center [289, 101] width 131 height 14
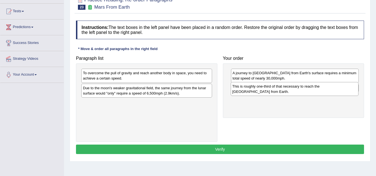
drag, startPoint x: 243, startPoint y: 101, endPoint x: 243, endPoint y: 90, distance: 11.1
click at [243, 90] on div "This is roughly one-third of that necessary to reach the International Space St…" at bounding box center [295, 89] width 128 height 14
drag, startPoint x: 244, startPoint y: 88, endPoint x: 248, endPoint y: 107, distance: 19.0
click at [248, 107] on div "This requires large rockets, tonnes of fuel, and complex orbital manoeuvring." at bounding box center [300, 106] width 128 height 9
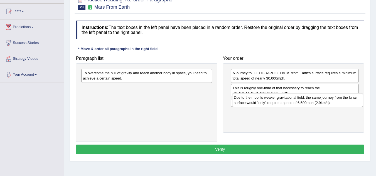
drag, startPoint x: 161, startPoint y: 95, endPoint x: 312, endPoint y: 104, distance: 151.2
click at [312, 104] on div "Due to the moon's weaker gravitational field, the same journey from the lunar s…" at bounding box center [297, 100] width 131 height 14
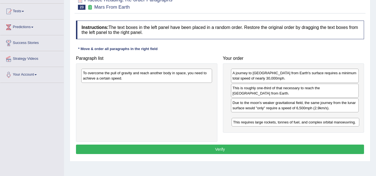
drag, startPoint x: 284, startPoint y: 104, endPoint x: 284, endPoint y: 123, distance: 19.2
click at [284, 123] on div "This requires large rockets, tonnes of fuel, and complex orbital manoeuvring." at bounding box center [296, 122] width 128 height 9
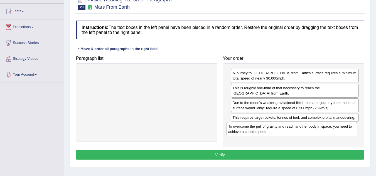
drag, startPoint x: 109, startPoint y: 78, endPoint x: 254, endPoint y: 131, distance: 154.9
click at [254, 131] on div "To overcome the pull of gravity and reach another body in space, you need to ac…" at bounding box center [292, 129] width 131 height 14
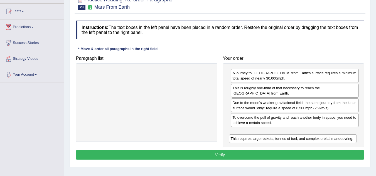
drag, startPoint x: 279, startPoint y: 118, endPoint x: 277, endPoint y: 139, distance: 21.3
click at [277, 139] on div "This requires large rockets, tonnes of fuel, and complex orbital manoeuvring." at bounding box center [293, 138] width 128 height 9
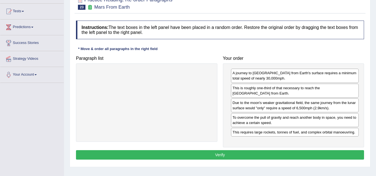
click at [233, 155] on button "Verify" at bounding box center [220, 154] width 288 height 9
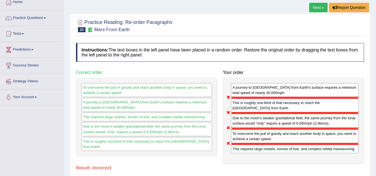
scroll to position [0, 0]
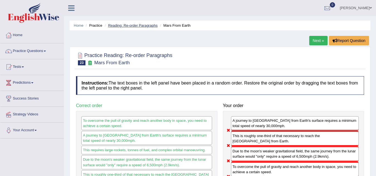
click at [135, 25] on link "Reading: Re-order Paragraphs" at bounding box center [133, 25] width 50 height 4
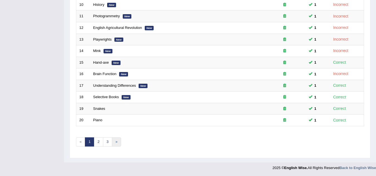
scroll to position [192, 0]
click at [99, 140] on link "2" at bounding box center [98, 141] width 9 height 9
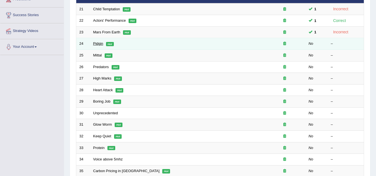
click at [96, 44] on link "Pidgin" at bounding box center [98, 43] width 10 height 4
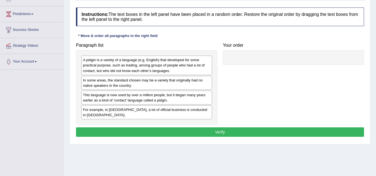
scroll to position [84, 0]
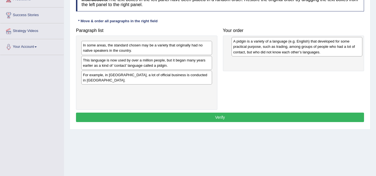
drag, startPoint x: 95, startPoint y: 50, endPoint x: 244, endPoint y: 46, distance: 149.0
click at [246, 46] on div "A pidgin is a variety of a language (e.g. English) that developed for some prac…" at bounding box center [297, 46] width 131 height 19
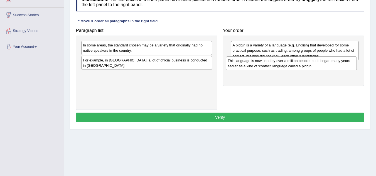
drag, startPoint x: 114, startPoint y: 66, endPoint x: 258, endPoint y: 67, distance: 143.9
click at [258, 67] on div "This language is now used by over a million people, but it began many years ear…" at bounding box center [291, 64] width 131 height 14
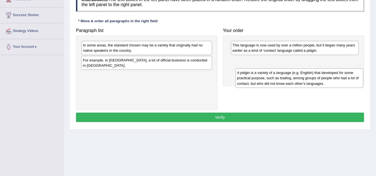
drag, startPoint x: 282, startPoint y: 53, endPoint x: 286, endPoint y: 80, distance: 26.4
click at [287, 82] on div "A pidgin is a variety of a language (e.g. English) that developed for some prac…" at bounding box center [300, 77] width 128 height 19
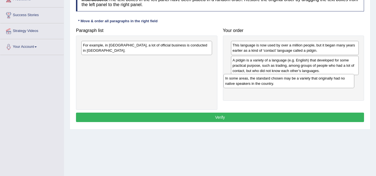
drag, startPoint x: 123, startPoint y: 51, endPoint x: 265, endPoint y: 84, distance: 146.4
click at [265, 84] on div "In some areas, the standard chosen may be a variety that originally had no nati…" at bounding box center [289, 81] width 131 height 14
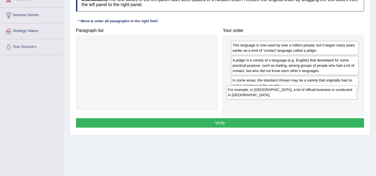
drag, startPoint x: 127, startPoint y: 51, endPoint x: 272, endPoint y: 95, distance: 152.3
click at [272, 95] on div "For example, in Papua New Guinea, a lot of official business is conducted in To…" at bounding box center [291, 92] width 131 height 14
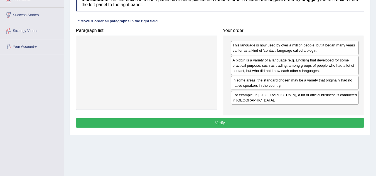
click at [224, 121] on button "Verify" at bounding box center [220, 122] width 288 height 9
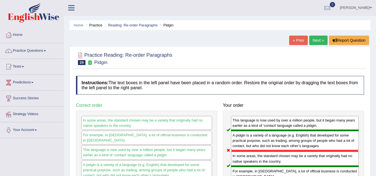
scroll to position [0, 0]
click at [136, 25] on link "Reading: Re-order Paragraphs" at bounding box center [133, 25] width 50 height 4
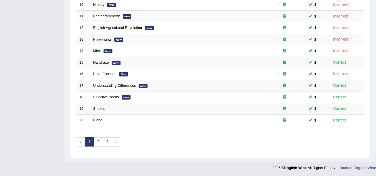
scroll to position [192, 0]
click at [99, 141] on link "2" at bounding box center [98, 141] width 9 height 9
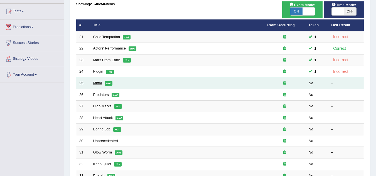
click at [99, 82] on link "Mittal" at bounding box center [97, 83] width 9 height 4
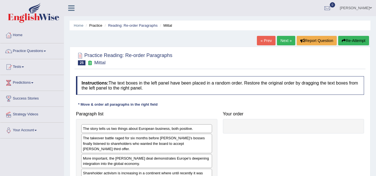
scroll to position [28, 0]
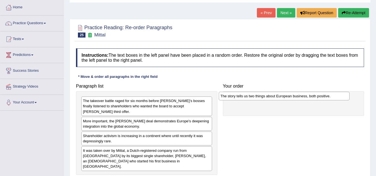
drag, startPoint x: 153, startPoint y: 101, endPoint x: 292, endPoint y: 96, distance: 139.0
click at [292, 96] on div "The story tells us two things about European business, both positive." at bounding box center [284, 96] width 131 height 9
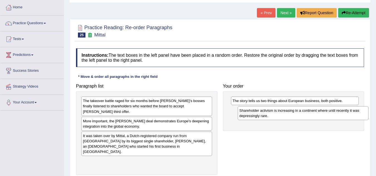
drag, startPoint x: 101, startPoint y: 136, endPoint x: 256, endPoint y: 116, distance: 155.6
click at [257, 116] on div "Shareholder activism is increasing in a continent where until recently it was d…" at bounding box center [303, 113] width 131 height 14
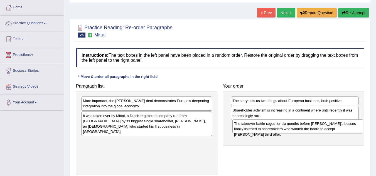
drag, startPoint x: 106, startPoint y: 107, endPoint x: 256, endPoint y: 130, distance: 152.6
click at [256, 130] on div "The takeover battle raged for six months before Arcelor’s bosses finally listen…" at bounding box center [297, 126] width 131 height 14
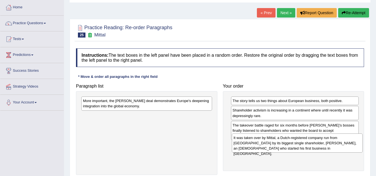
drag, startPoint x: 115, startPoint y: 124, endPoint x: 265, endPoint y: 146, distance: 152.2
click at [265, 146] on div "It was taken over by Mittal, a Dutch-registered company run from London by its …" at bounding box center [297, 143] width 131 height 19
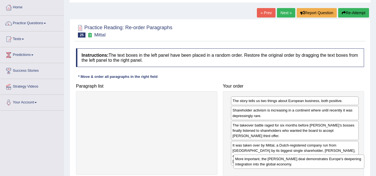
drag, startPoint x: 126, startPoint y: 104, endPoint x: 278, endPoint y: 163, distance: 162.4
click at [279, 162] on div "More important, the Arcelor Mittal deal demonstrates Europe's deepening integra…" at bounding box center [299, 162] width 131 height 14
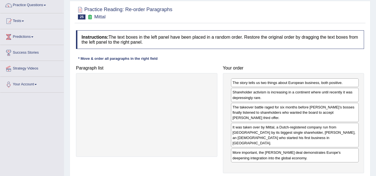
scroll to position [56, 0]
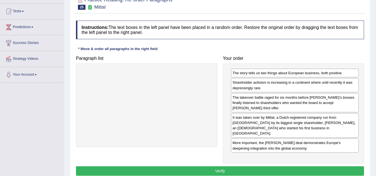
click at [300, 166] on button "Verify" at bounding box center [220, 170] width 288 height 9
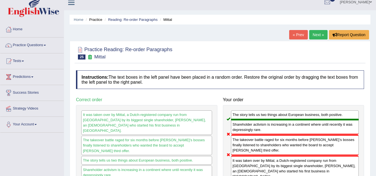
scroll to position [0, 0]
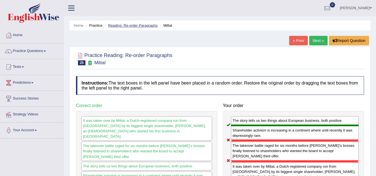
click at [118, 24] on link "Reading: Re-order Paragraphs" at bounding box center [133, 25] width 50 height 4
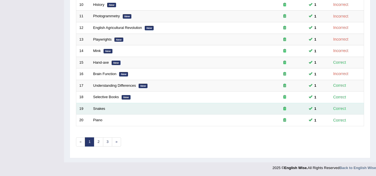
scroll to position [192, 0]
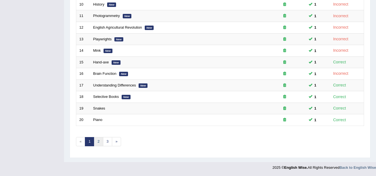
click at [101, 145] on link "2" at bounding box center [98, 141] width 9 height 9
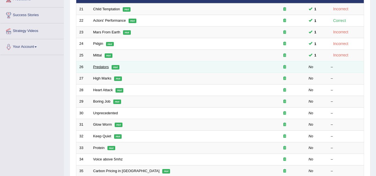
click at [99, 67] on link "Predators" at bounding box center [101, 67] width 16 height 4
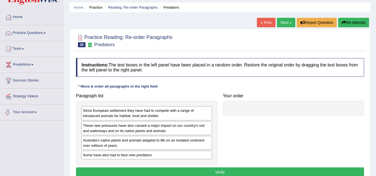
scroll to position [28, 0]
